Goal: Task Accomplishment & Management: Complete application form

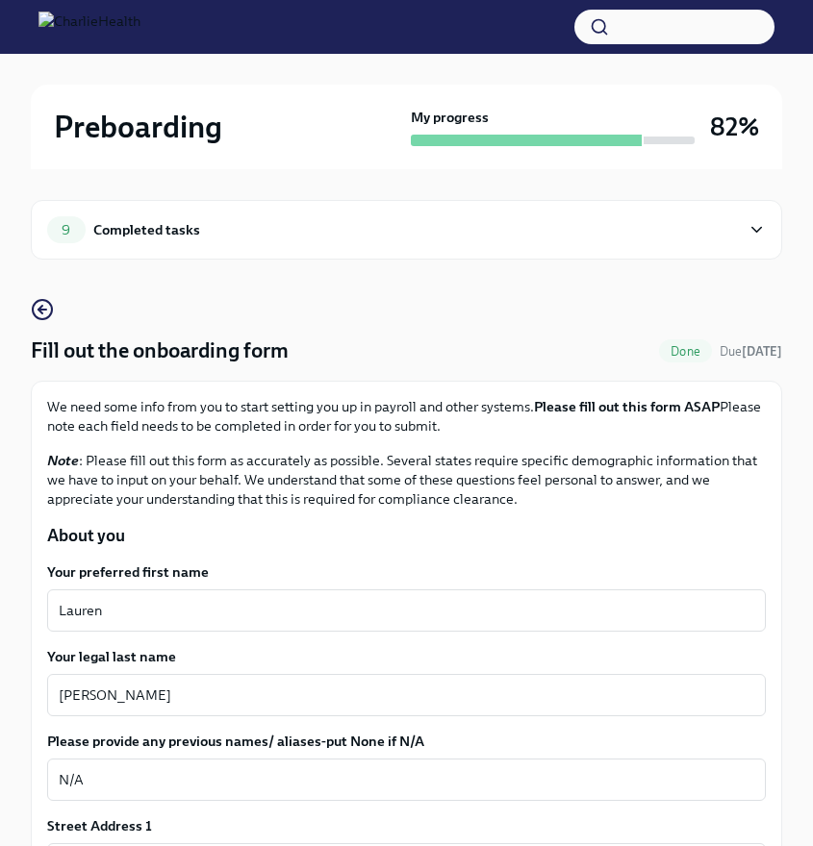
click at [347, 229] on div "9 Completed tasks" at bounding box center [393, 229] width 693 height 27
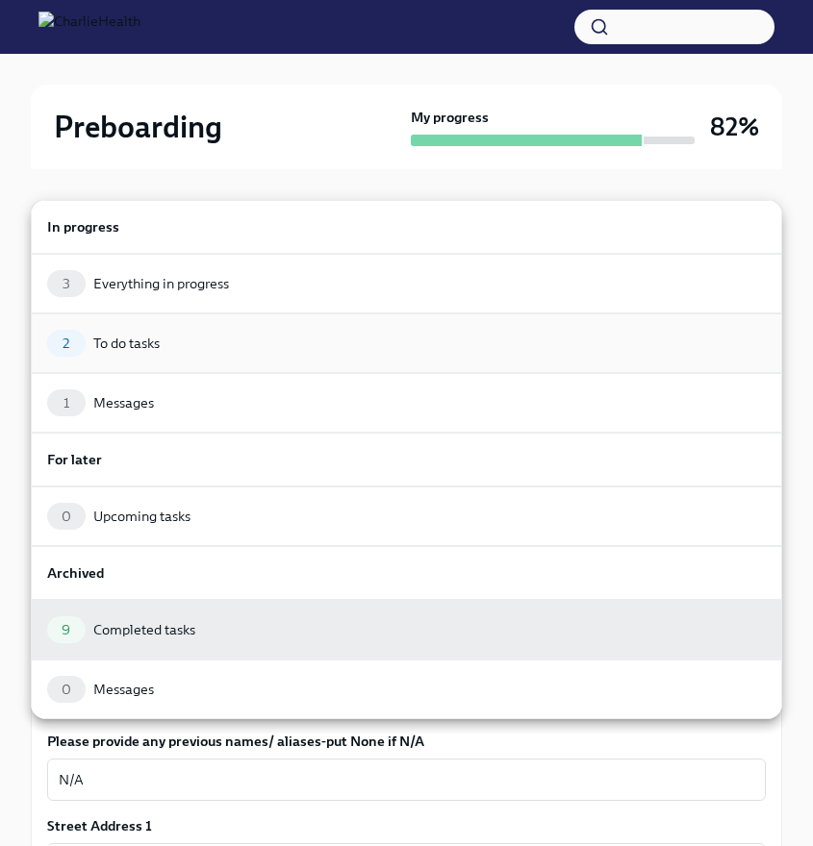
click at [280, 363] on div "2 To do tasks" at bounding box center [406, 344] width 751 height 60
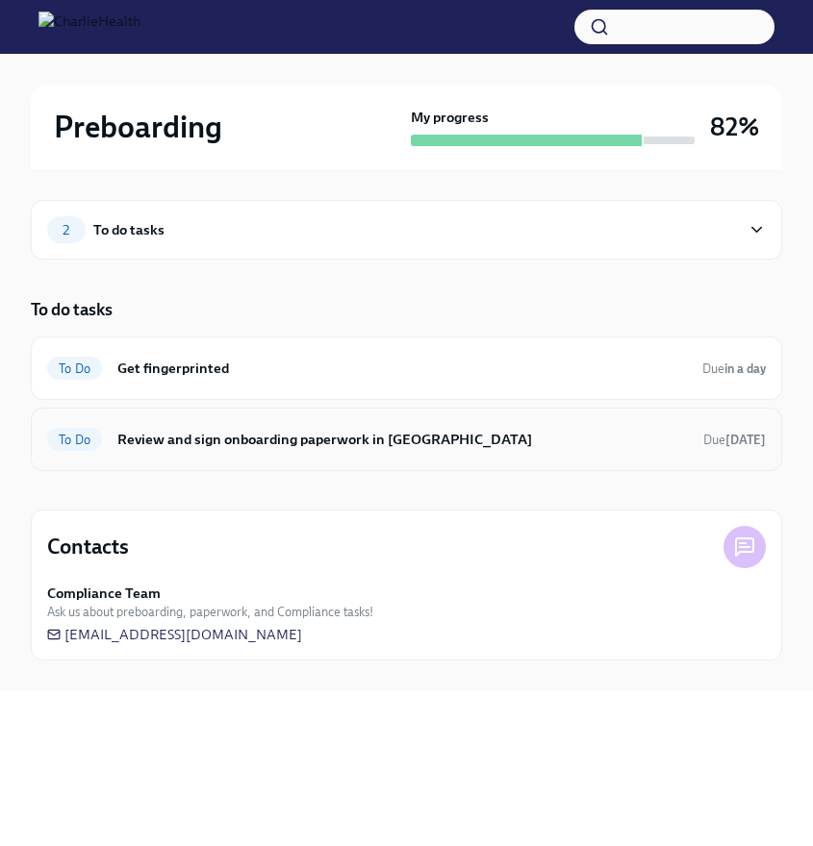
click at [389, 440] on h6 "Review and sign onboarding paperwork in [GEOGRAPHIC_DATA]" at bounding box center [402, 439] width 570 height 21
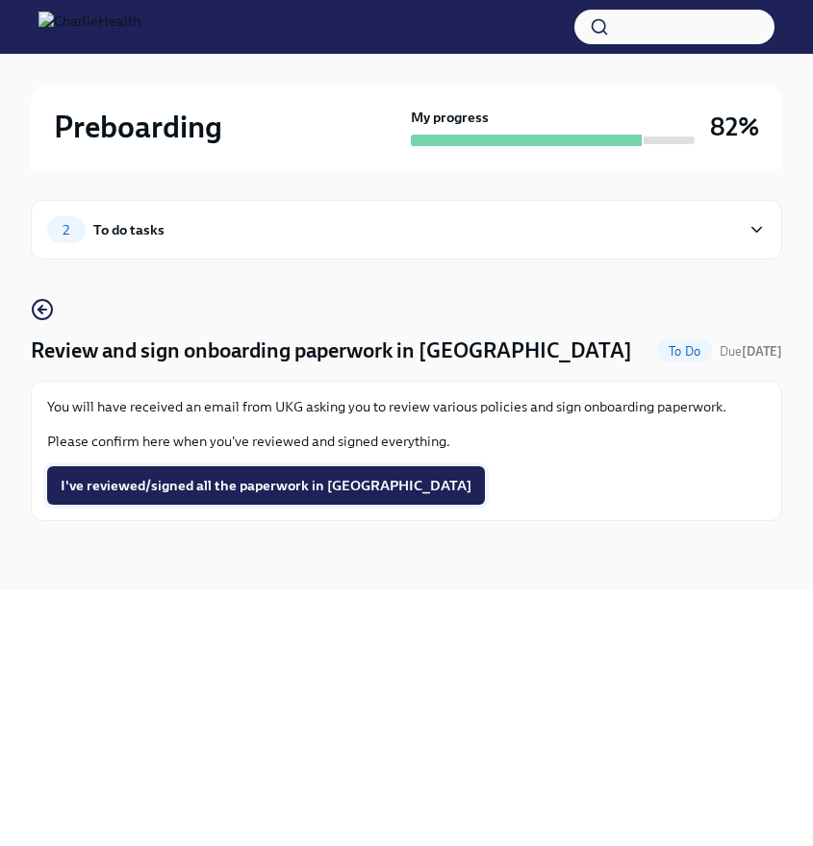
click at [281, 480] on span "I've reviewed/signed all the paperwork in [GEOGRAPHIC_DATA]" at bounding box center [266, 485] width 411 height 19
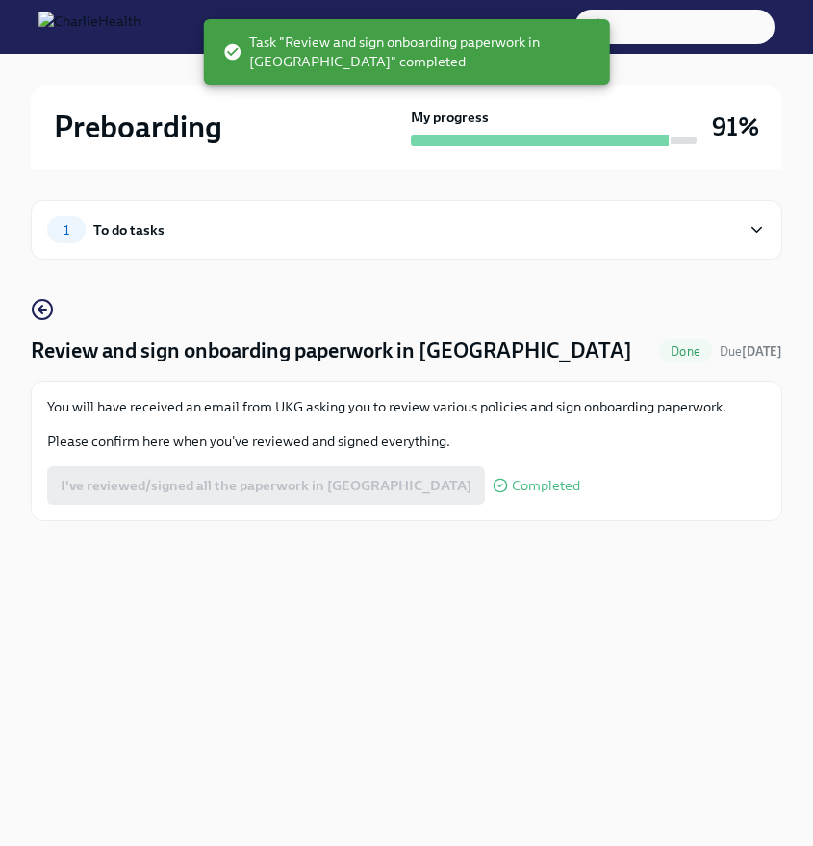
click at [377, 243] on div "1 To do tasks" at bounding box center [406, 230] width 751 height 60
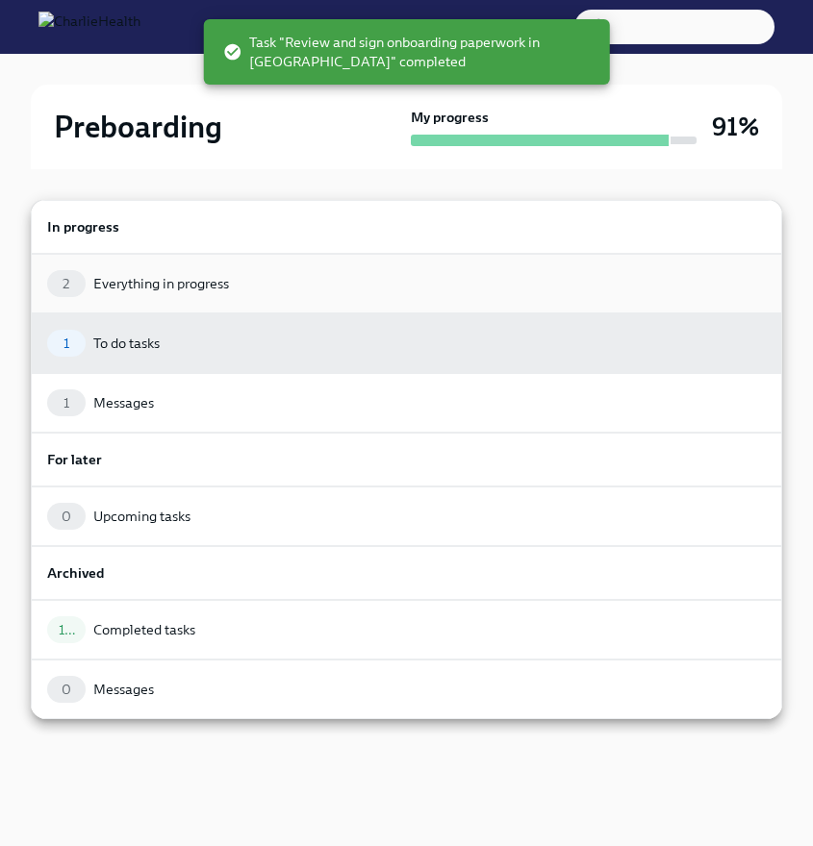
click at [298, 271] on div "2 Everything in progress" at bounding box center [406, 283] width 719 height 27
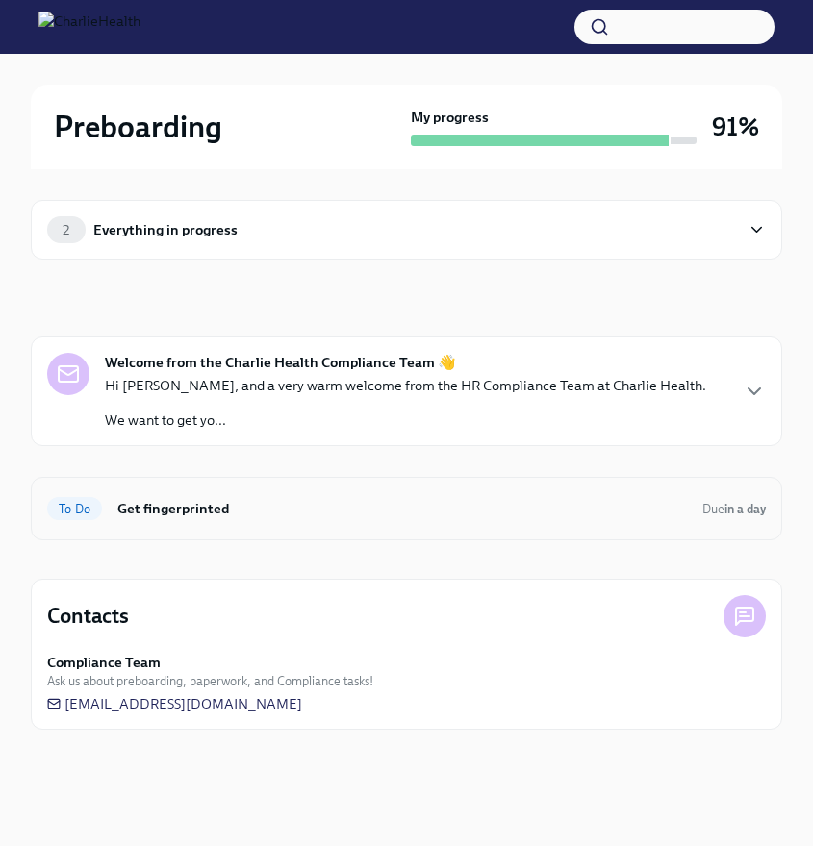
click at [303, 505] on h6 "Get fingerprinted" at bounding box center [401, 508] width 569 height 21
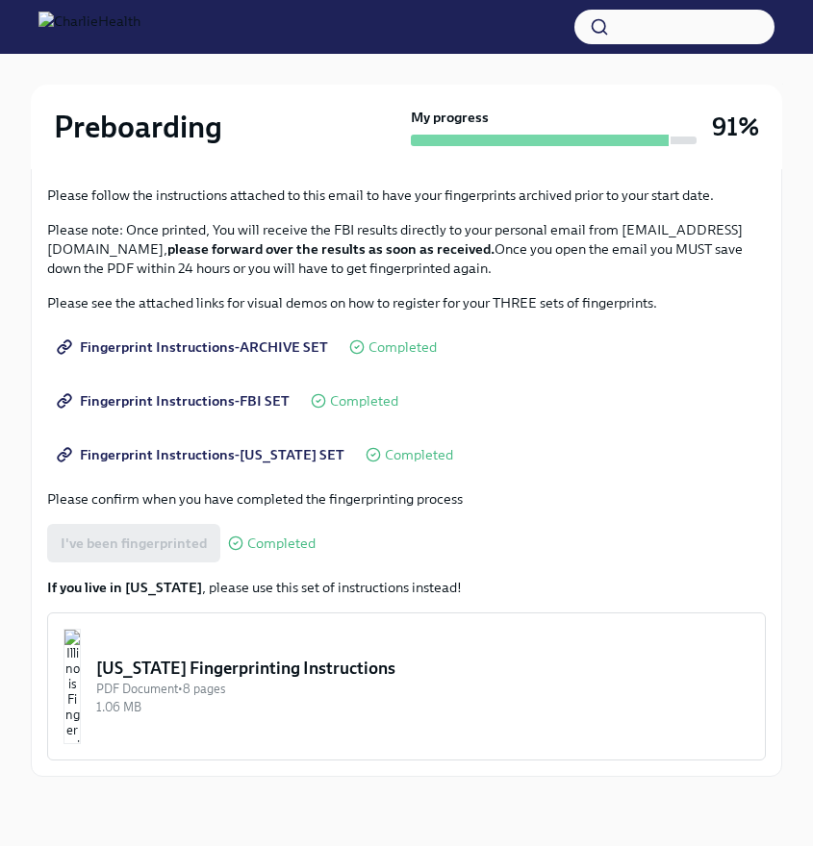
scroll to position [265, 0]
click at [300, 678] on div "[US_STATE] Fingerprinting Instructions" at bounding box center [422, 668] width 653 height 23
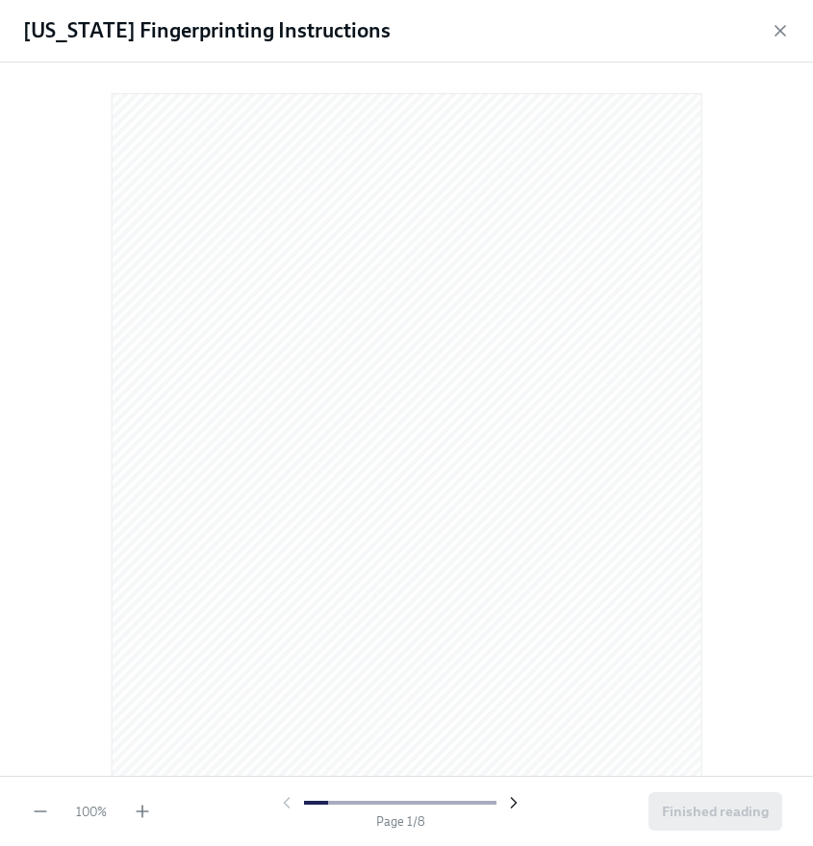
click at [517, 811] on icon "button" at bounding box center [513, 803] width 19 height 19
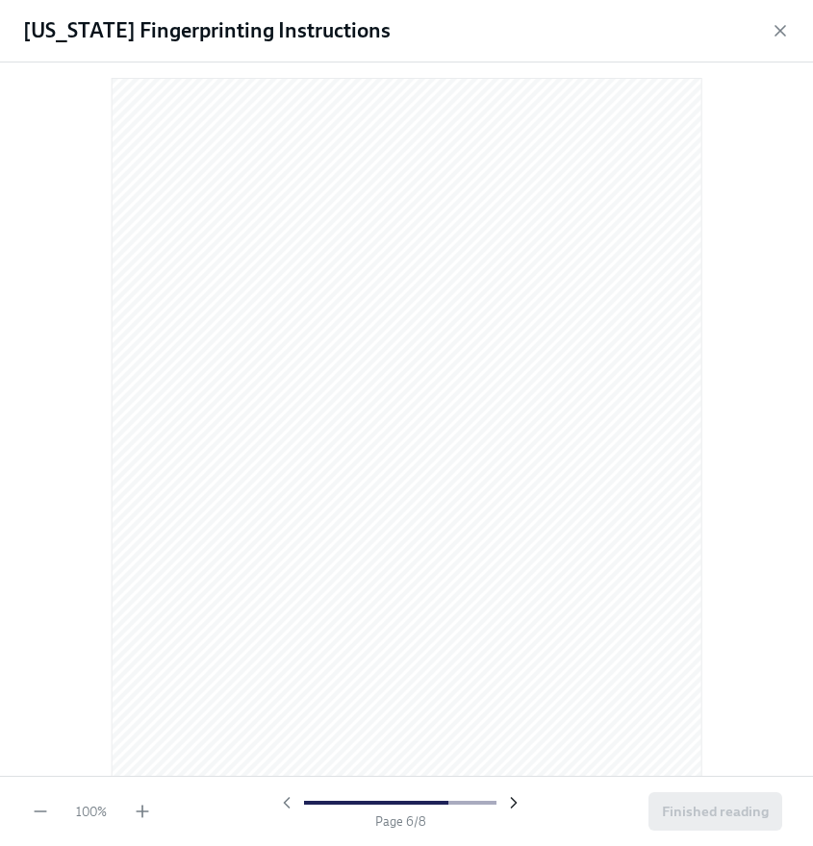
click at [517, 811] on icon "button" at bounding box center [513, 803] width 19 height 19
click at [517, 811] on div at bounding box center [400, 803] width 246 height 19
click at [754, 799] on button "Finished reading" at bounding box center [715, 812] width 134 height 38
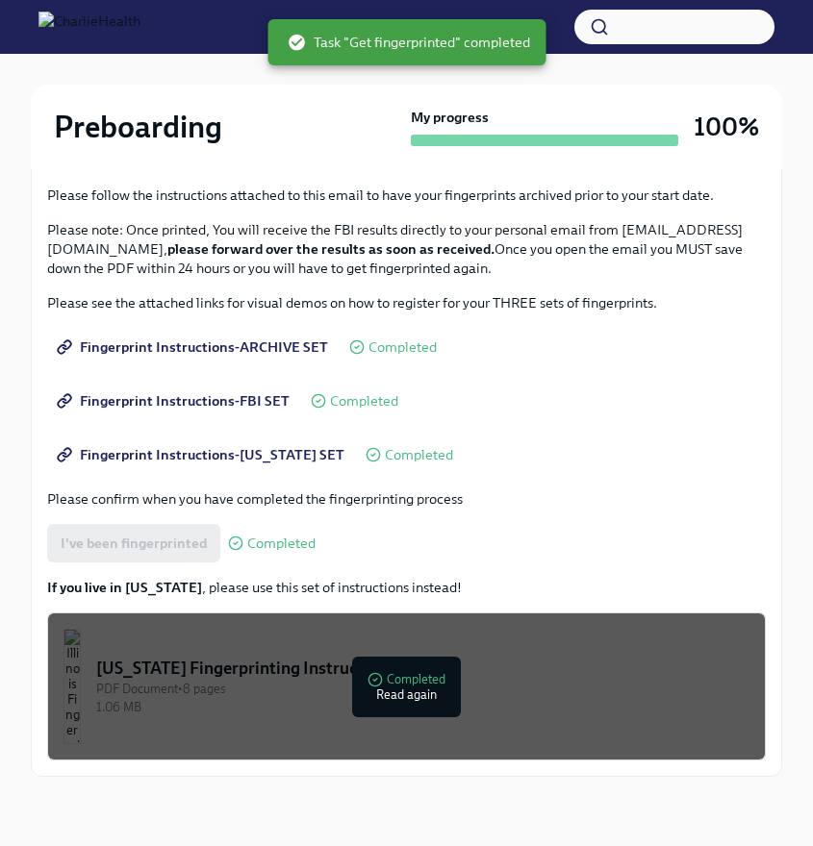
click at [625, 664] on div "[US_STATE] Fingerprinting Instructions" at bounding box center [422, 668] width 653 height 23
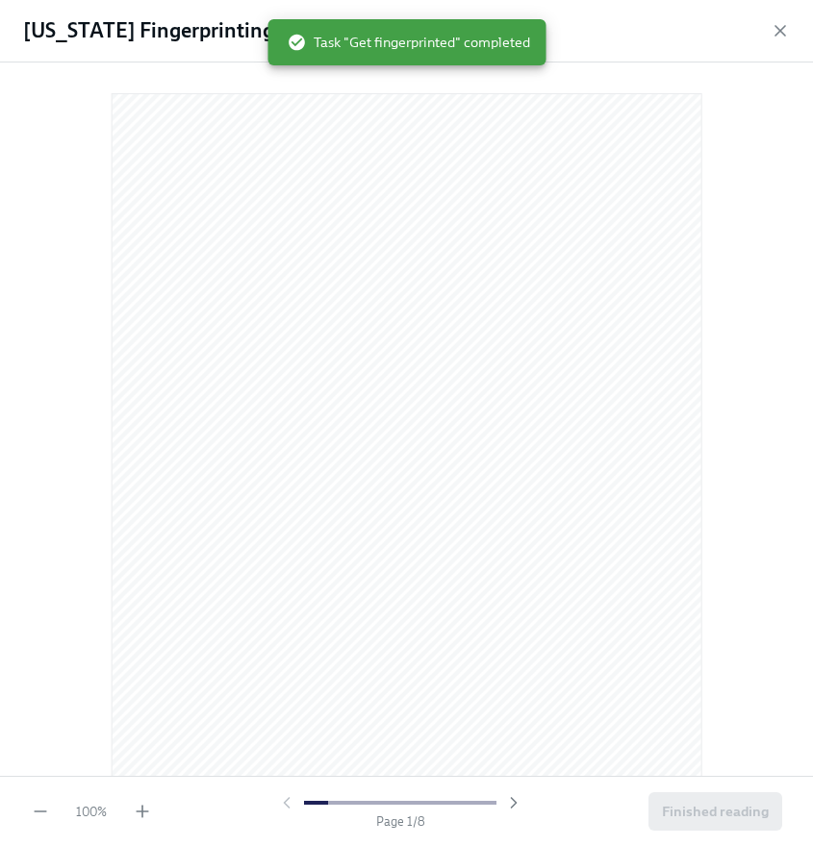
scroll to position [0, 0]
click at [769, 31] on div "[US_STATE] Fingerprinting Instructions" at bounding box center [406, 31] width 813 height 63
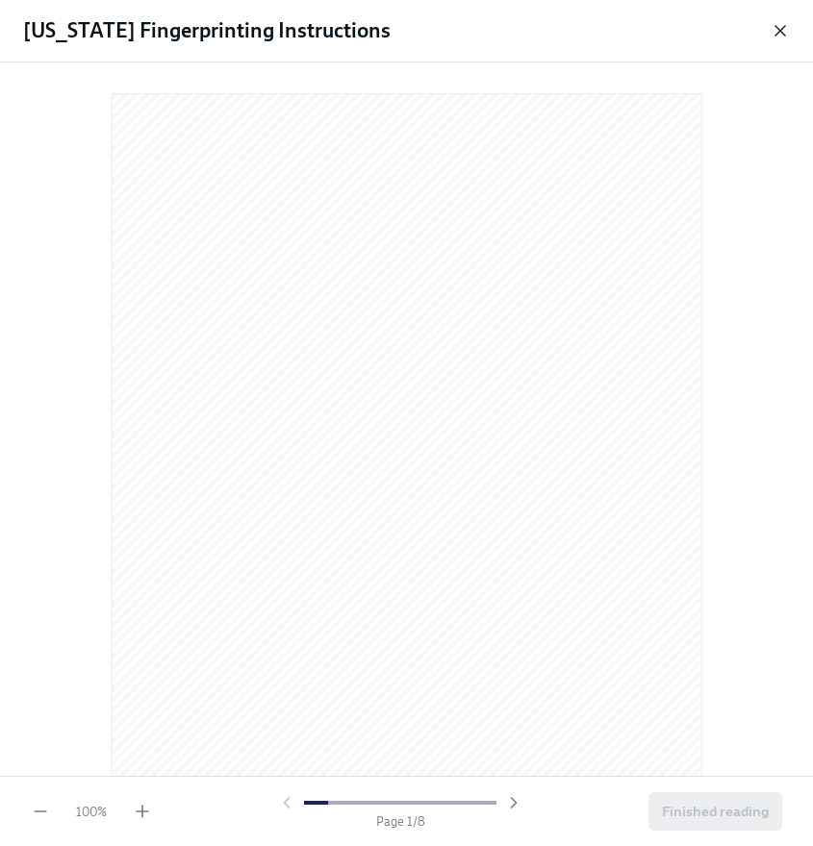
click at [779, 35] on icon "button" at bounding box center [779, 30] width 19 height 19
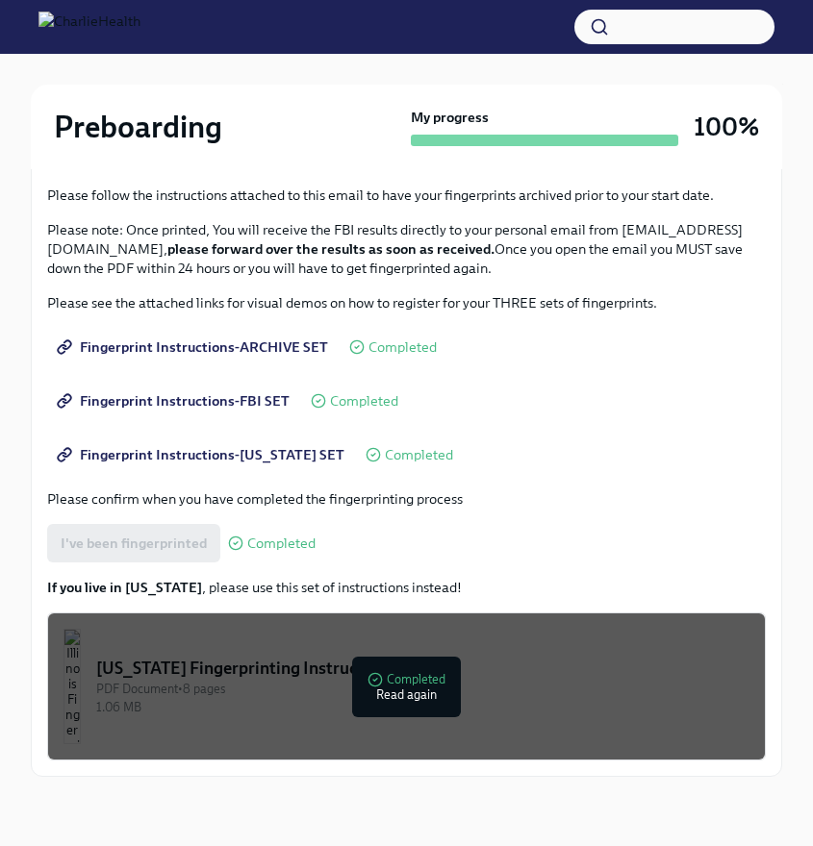
click at [227, 54] on div at bounding box center [406, 69] width 751 height 31
click at [140, 33] on img at bounding box center [89, 27] width 102 height 31
click at [197, 161] on div "Preboarding My progress 100%" at bounding box center [406, 127] width 751 height 85
click at [174, 129] on h2 "Preboarding" at bounding box center [138, 127] width 168 height 38
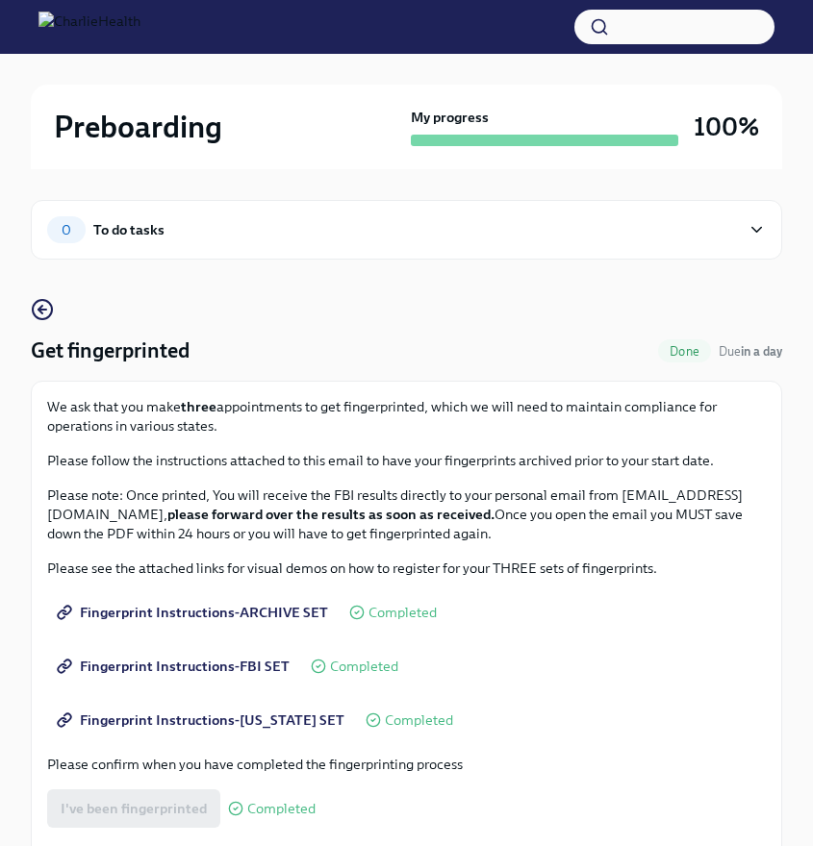
scroll to position [0, 0]
click at [162, 258] on div "11 Completed tasks" at bounding box center [406, 230] width 751 height 60
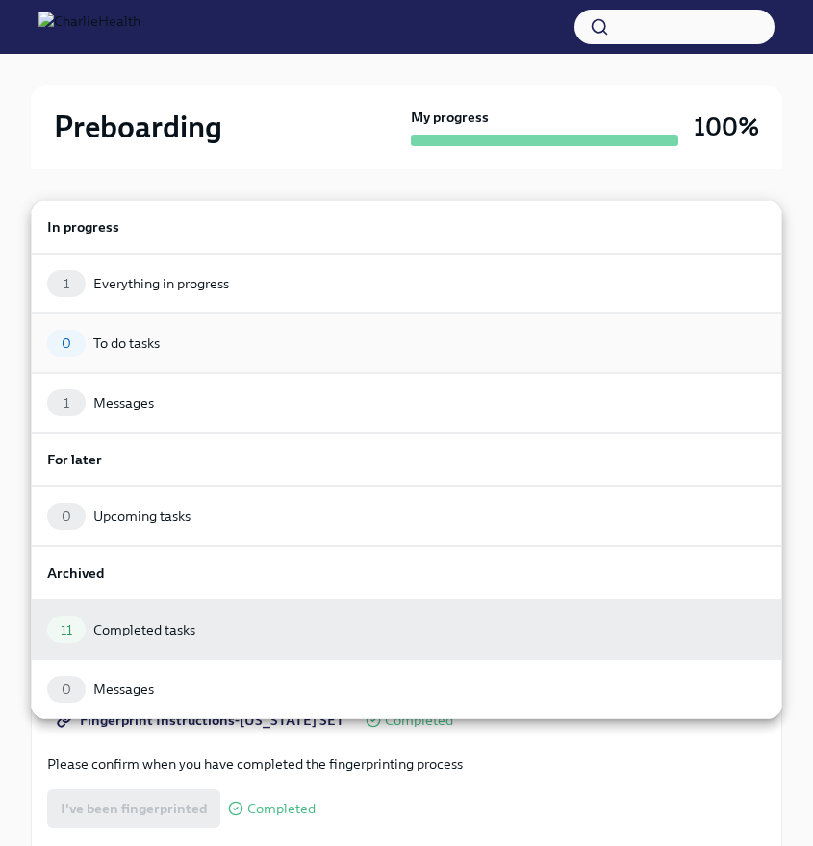
click at [155, 357] on div "0 To do tasks" at bounding box center [406, 344] width 751 height 60
